Goal: Navigation & Orientation: Understand site structure

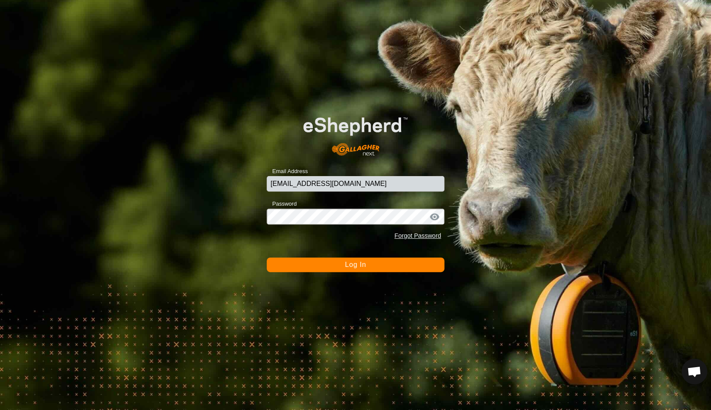
click at [350, 266] on span "Log In" at bounding box center [355, 264] width 21 height 7
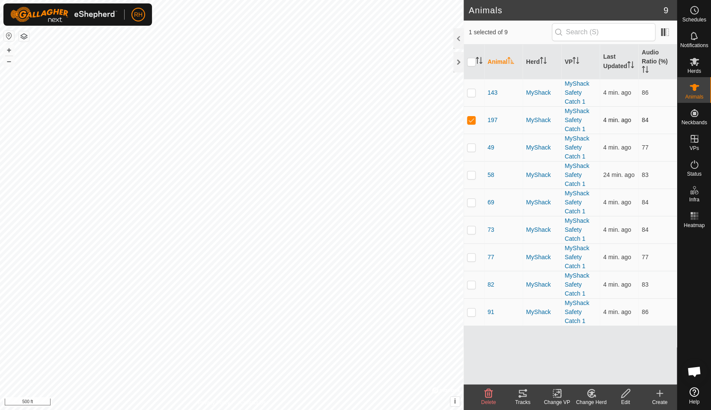
click at [471, 122] on p-checkbox at bounding box center [471, 119] width 9 height 7
checkbox input "false"
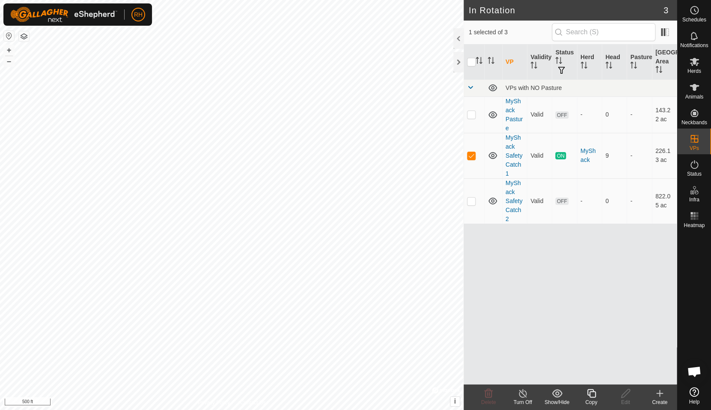
checkbox input "false"
checkbox input "true"
click at [611, 11] on h2 "In Rotation" at bounding box center [566, 10] width 195 height 10
click at [694, 283] on div at bounding box center [694, 307] width 34 height 152
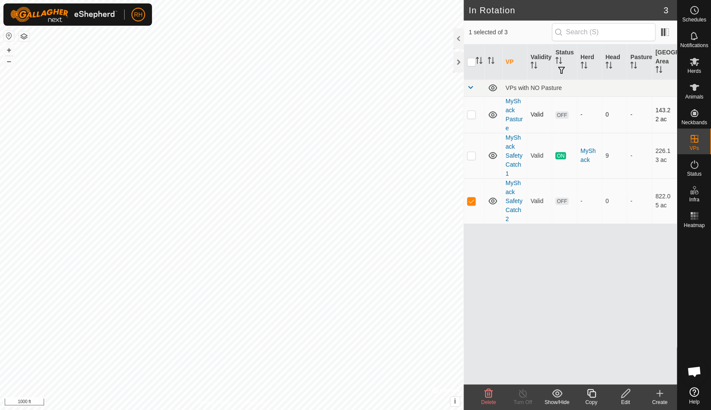
click at [472, 117] on p-checkbox at bounding box center [471, 114] width 9 height 7
checkbox input "true"
click at [565, 114] on span "OFF" at bounding box center [561, 114] width 13 height 7
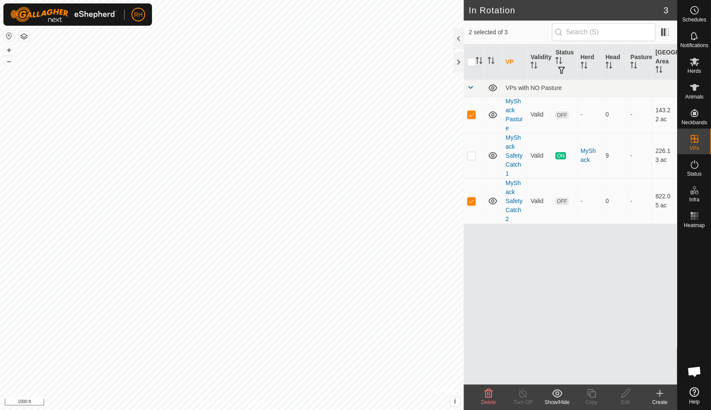
click at [478, 298] on div "VP Validity Status Herd Head Pasture Grazing Area VPs with NO Pasture MyShack P…" at bounding box center [570, 214] width 213 height 339
click at [485, 276] on div "VP Validity Status Herd Head Pasture Grazing Area VPs with NO Pasture MyShack P…" at bounding box center [570, 214] width 213 height 339
click at [695, 66] on icon at bounding box center [694, 62] width 10 height 10
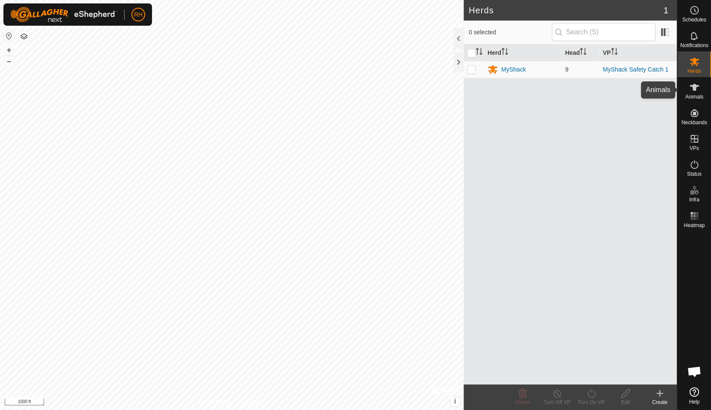
click at [694, 96] on span "Animals" at bounding box center [694, 96] width 18 height 5
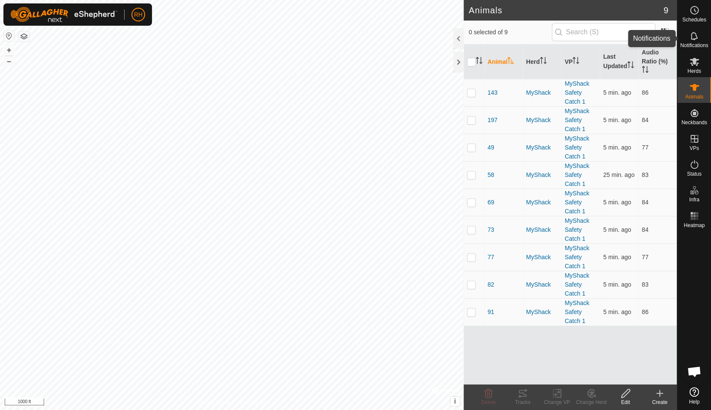
click at [695, 40] on icon at bounding box center [694, 36] width 10 height 10
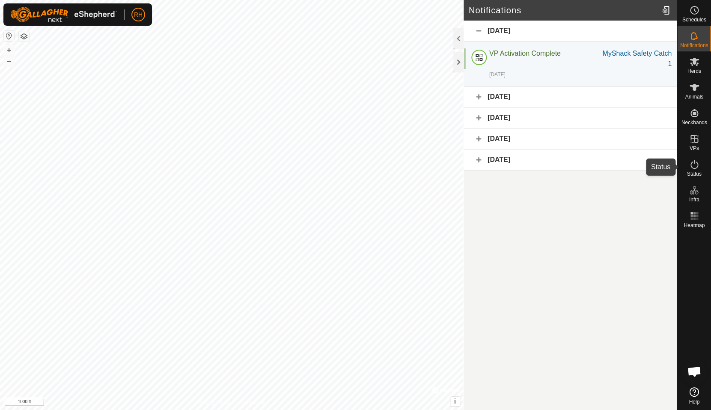
click at [694, 168] on icon at bounding box center [694, 164] width 8 height 9
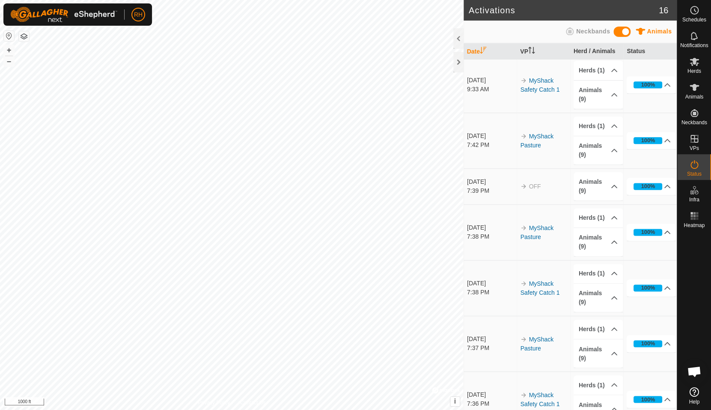
scroll to position [482, 0]
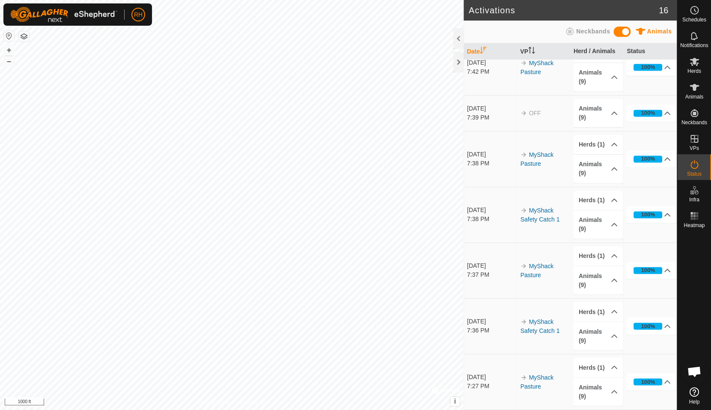
click at [709, 298] on div at bounding box center [694, 307] width 34 height 152
